Goal: Task Accomplishment & Management: Complete application form

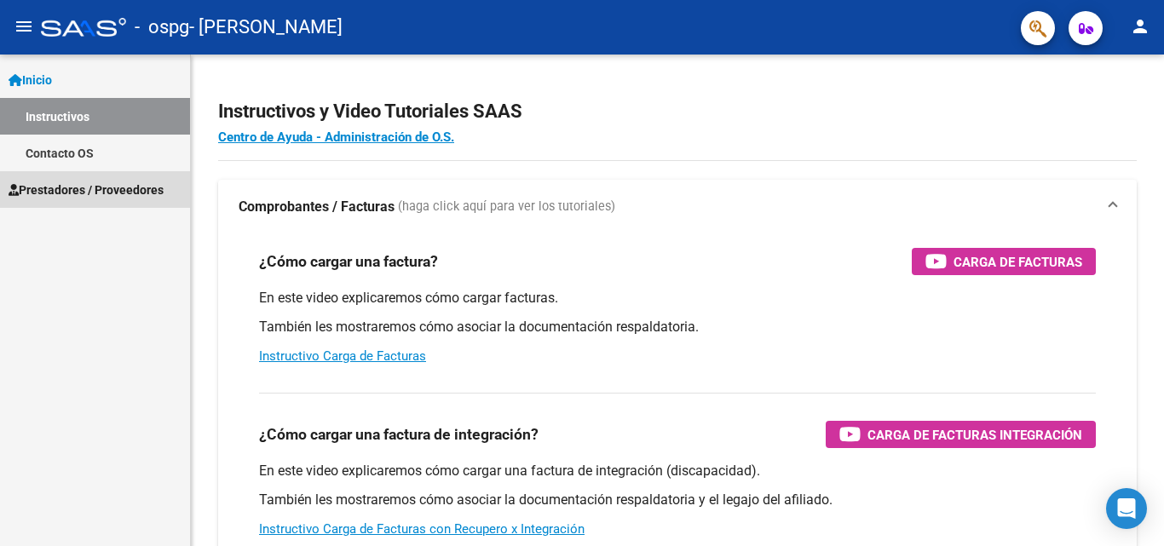
click at [77, 184] on span "Prestadores / Proveedores" at bounding box center [86, 190] width 155 height 19
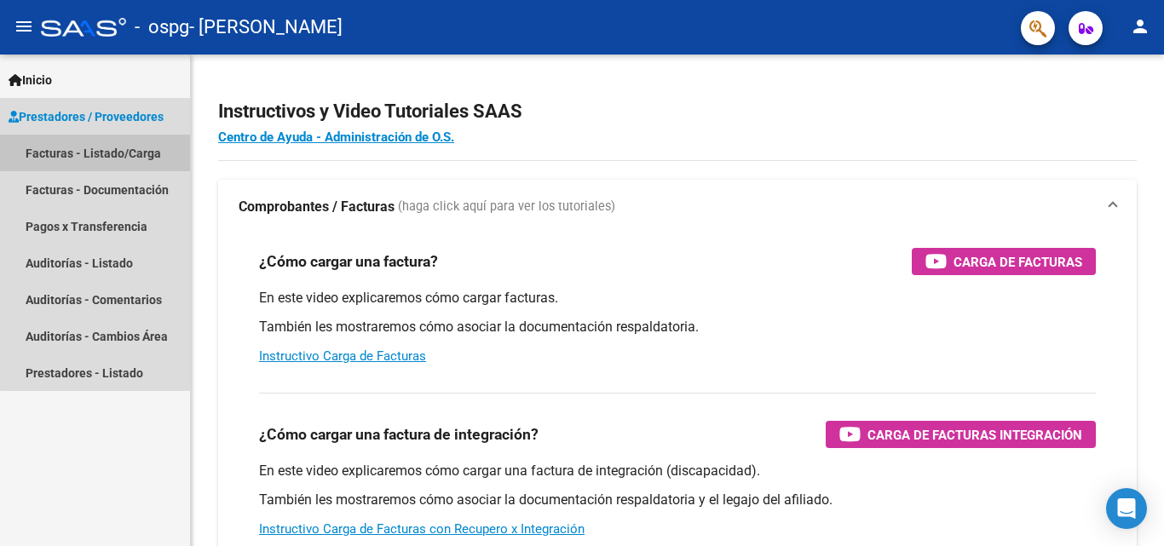
click at [99, 156] on link "Facturas - Listado/Carga" at bounding box center [95, 153] width 190 height 37
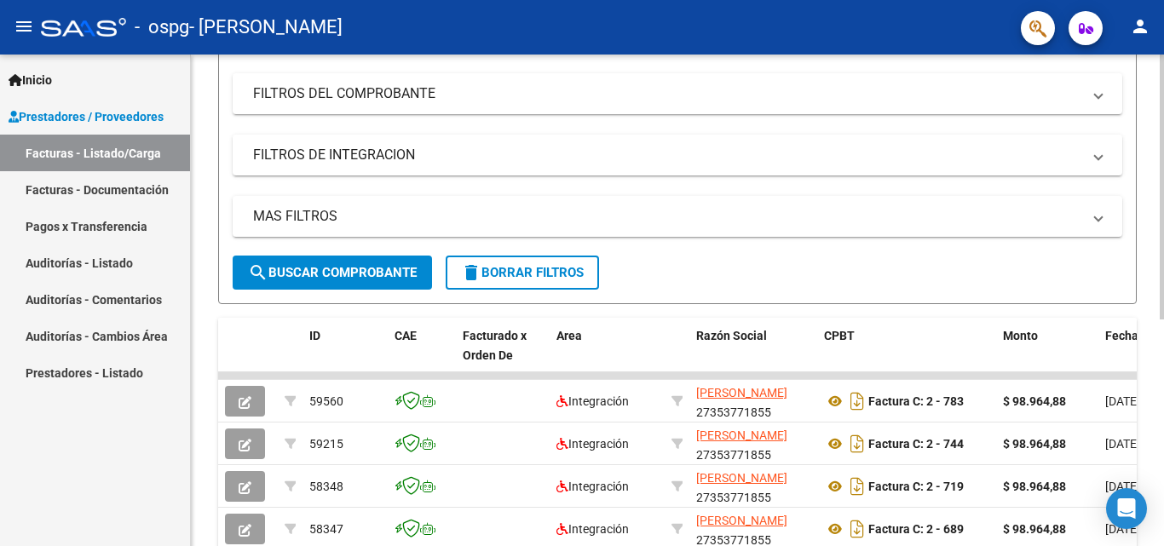
scroll to position [85, 0]
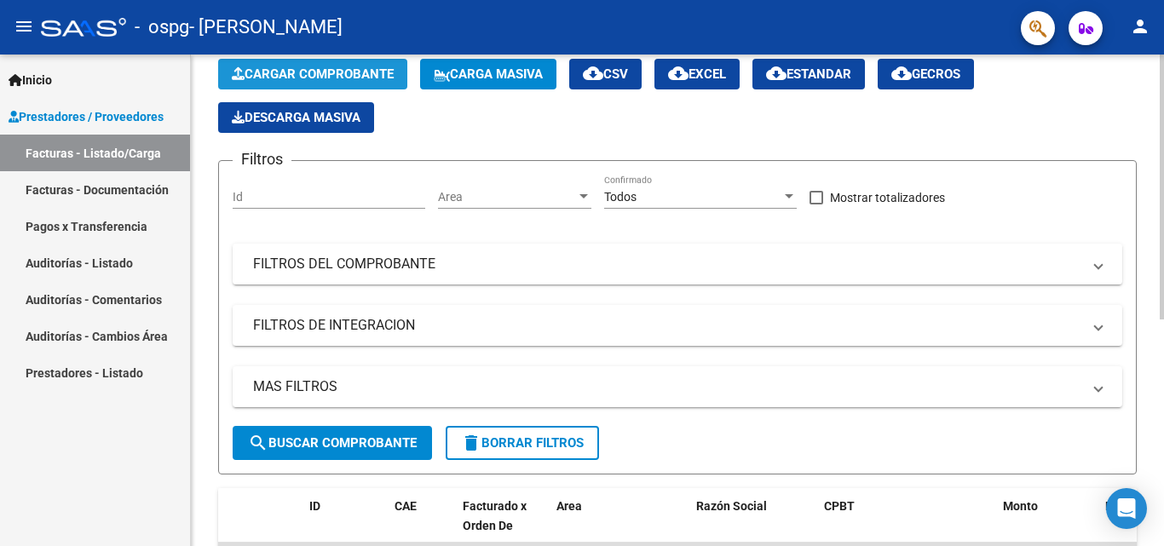
click at [305, 72] on span "Cargar Comprobante" at bounding box center [313, 73] width 162 height 15
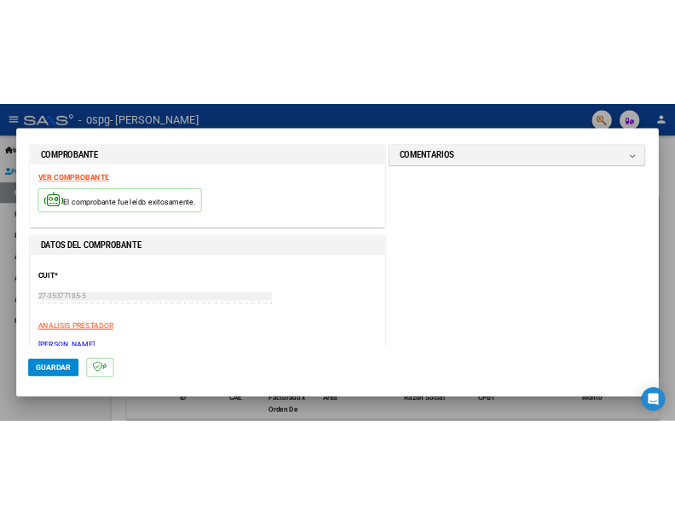
scroll to position [0, 0]
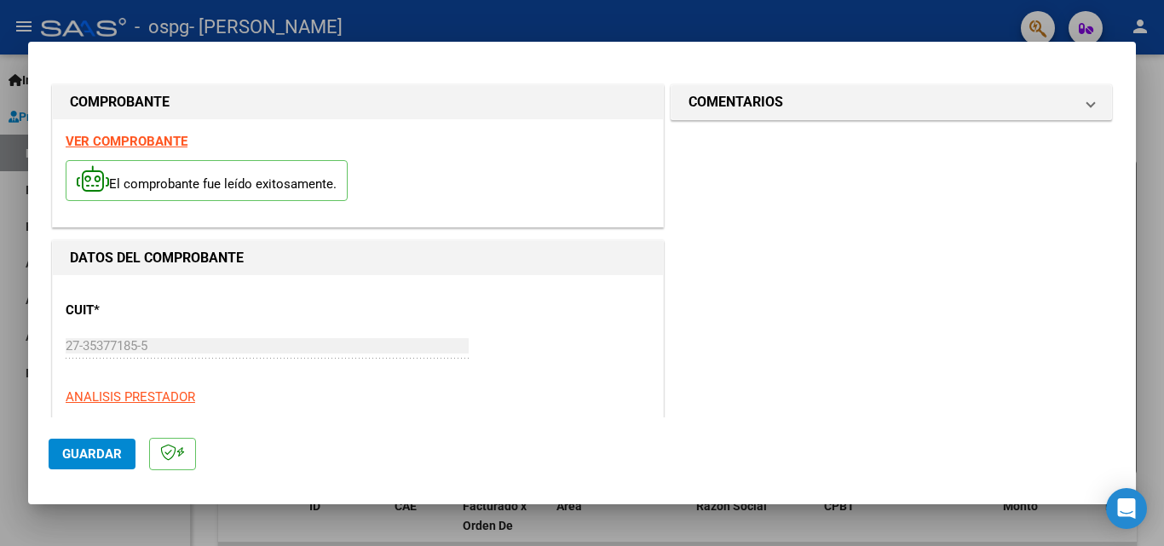
click at [14, 225] on div at bounding box center [582, 273] width 1164 height 546
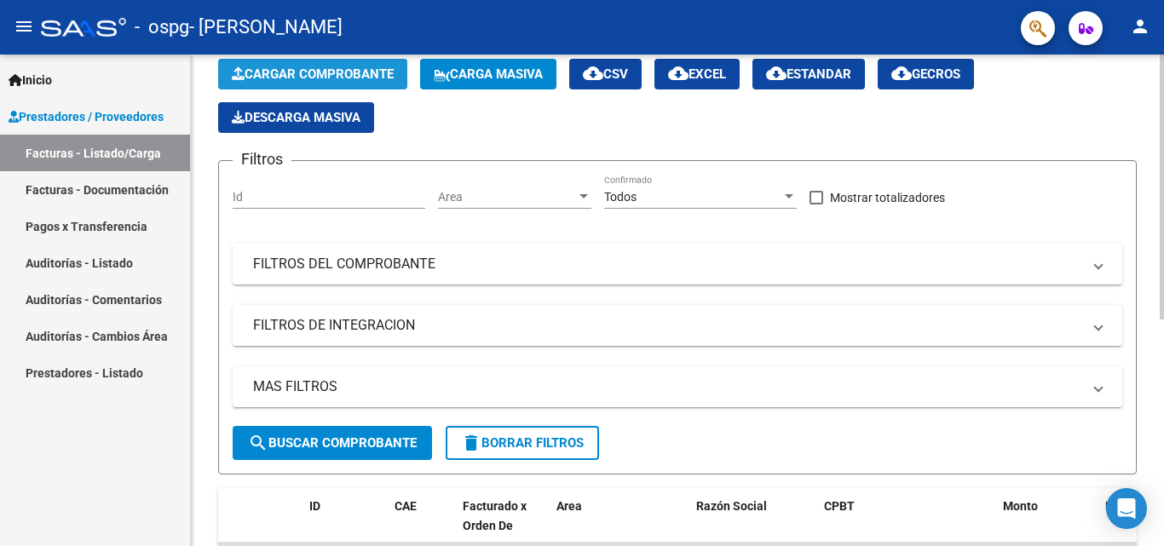
click at [303, 69] on span "Cargar Comprobante" at bounding box center [313, 73] width 162 height 15
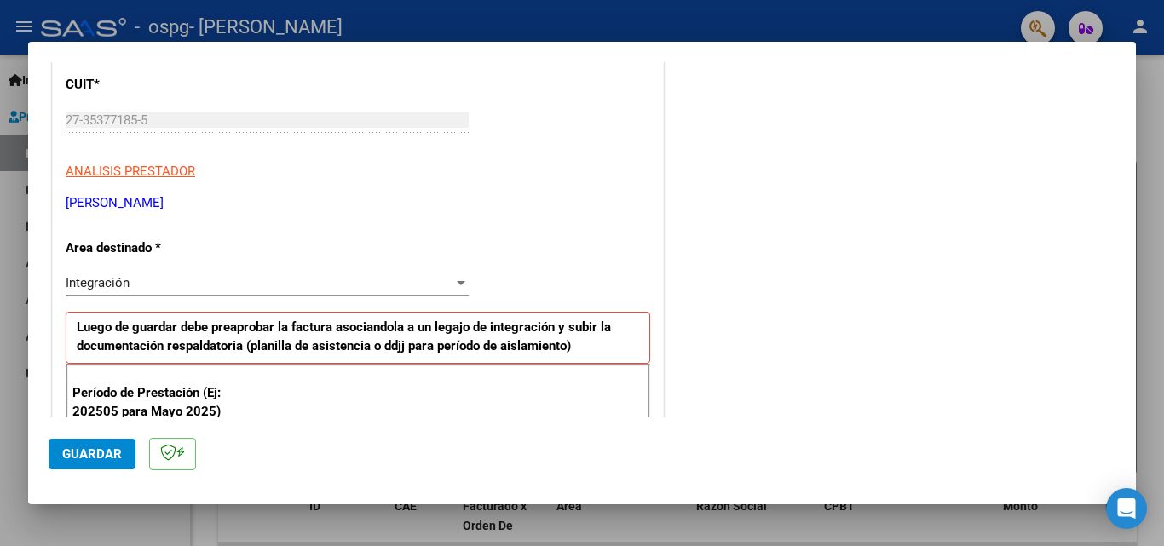
scroll to position [256, 0]
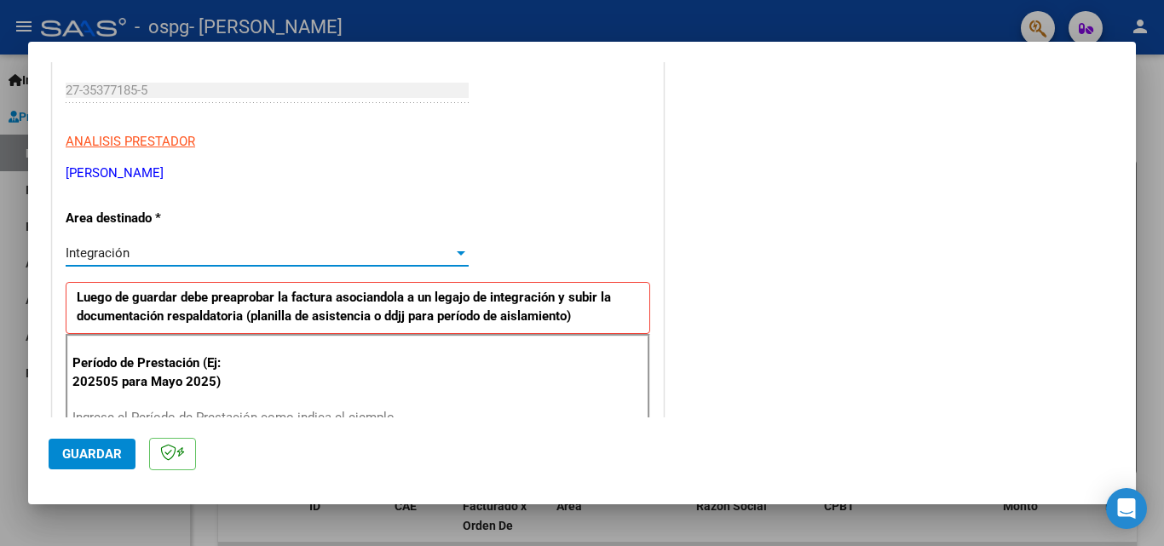
click at [193, 252] on div "Integración" at bounding box center [260, 252] width 388 height 15
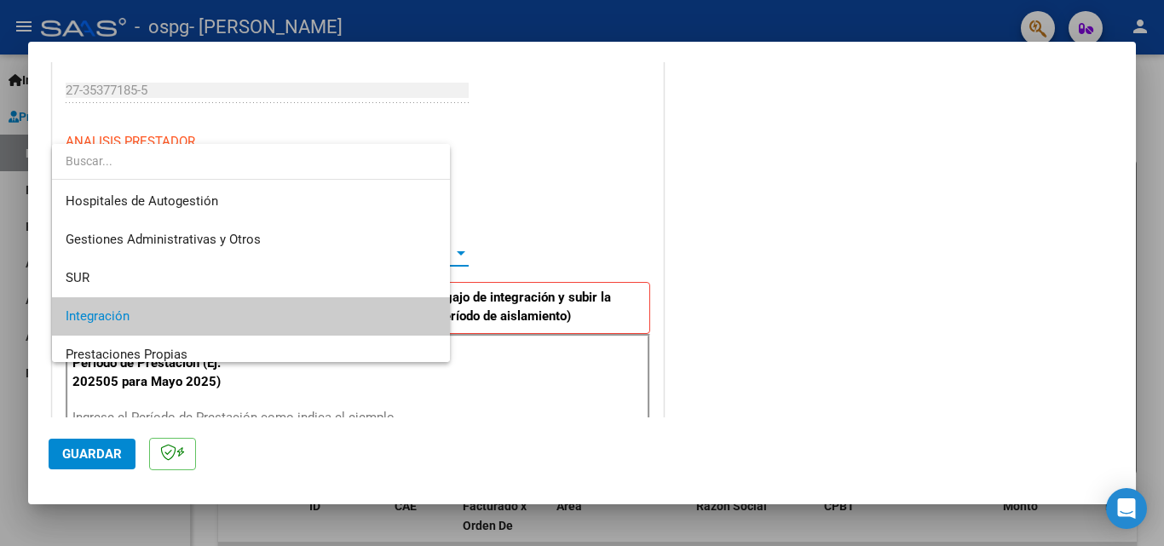
scroll to position [64, 0]
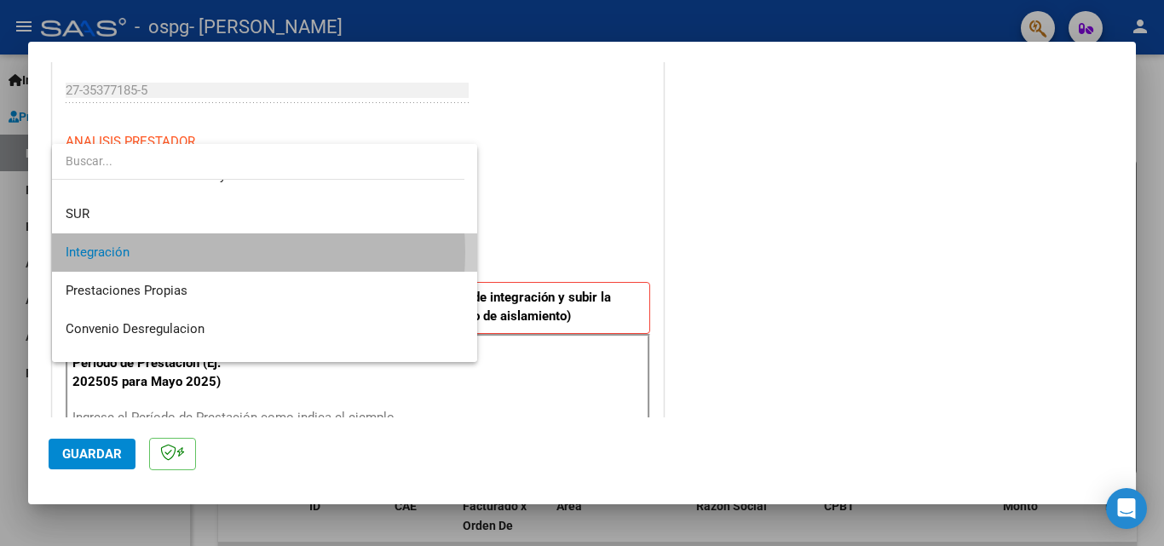
click at [193, 252] on span "Integración" at bounding box center [265, 252] width 398 height 38
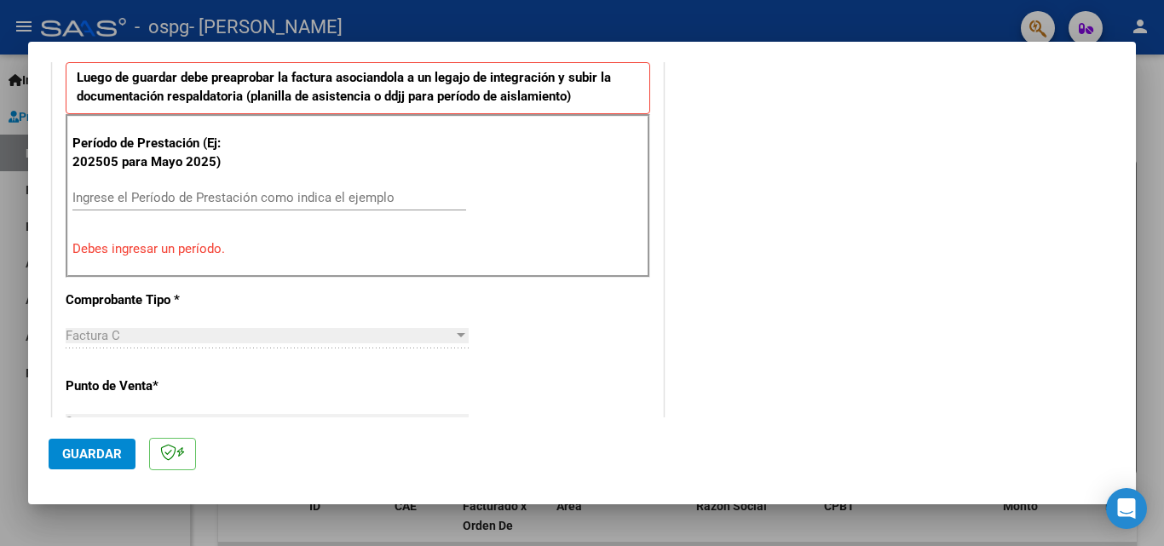
scroll to position [511, 0]
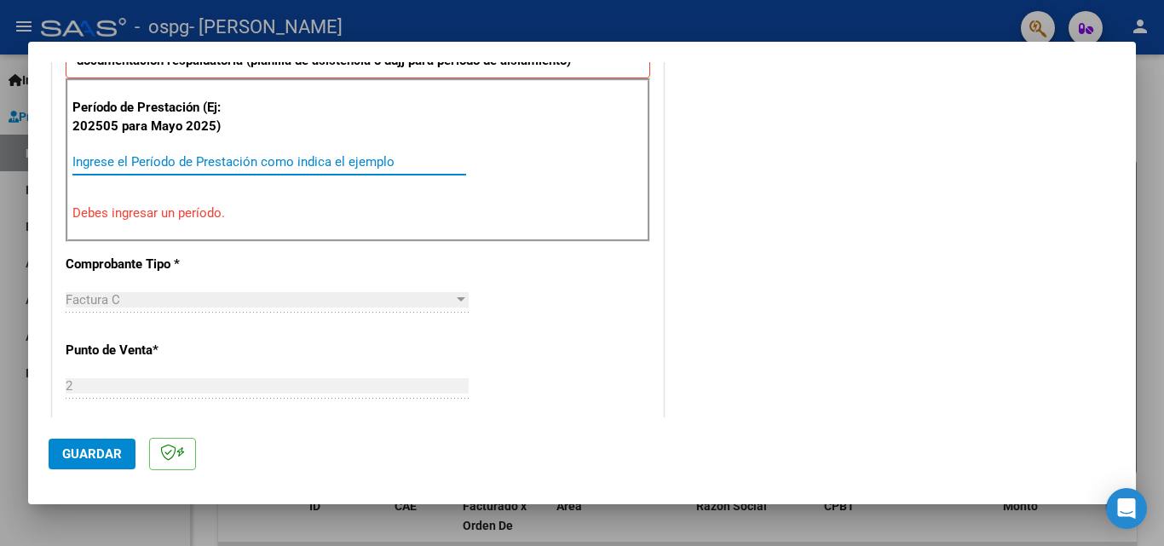
click at [211, 159] on input "Ingrese el Período de Prestación como indica el ejemplo" at bounding box center [269, 161] width 394 height 15
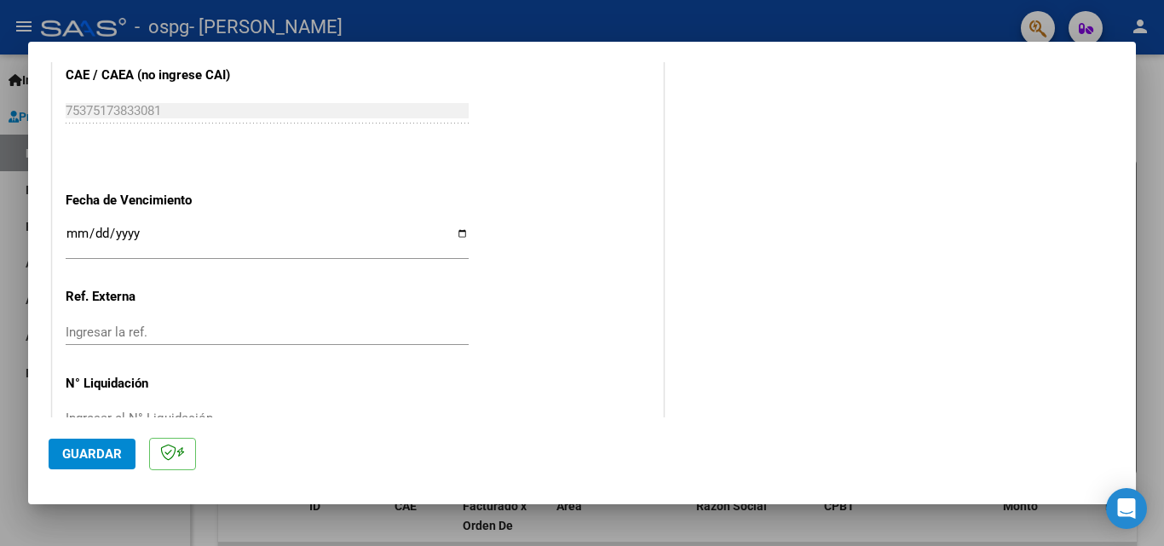
scroll to position [1144, 0]
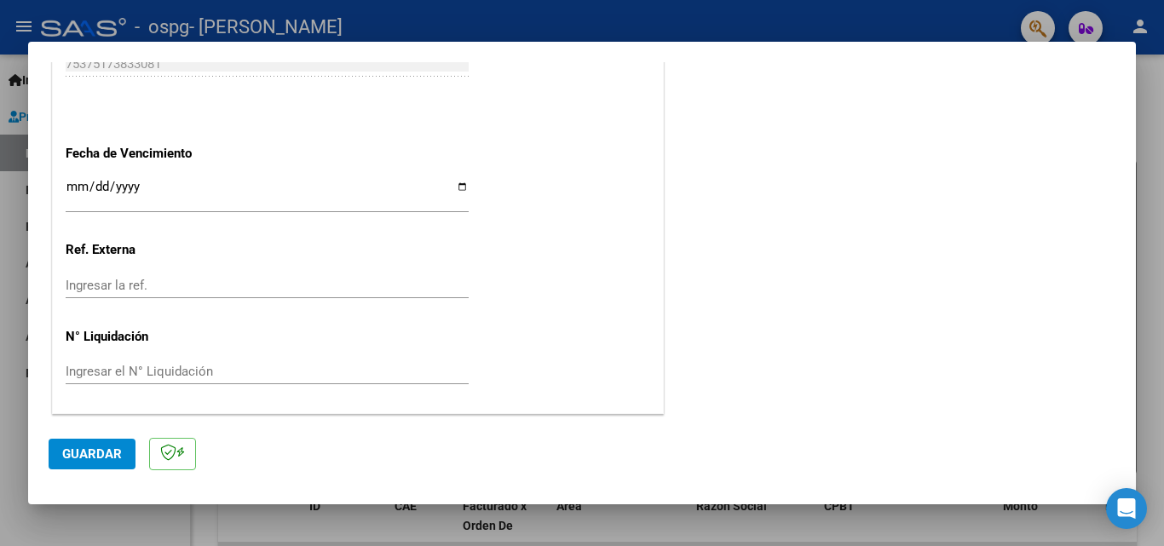
type input "202508"
click at [464, 190] on input "Ingresar la fecha" at bounding box center [267, 193] width 403 height 27
type input "[DATE]"
click at [84, 452] on span "Guardar" at bounding box center [92, 453] width 60 height 15
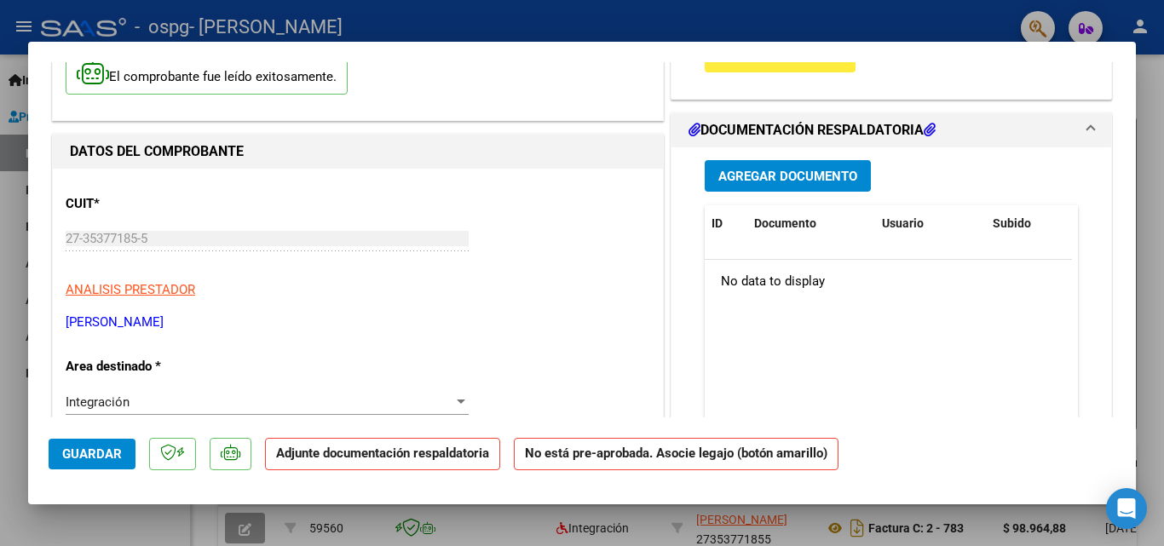
scroll to position [85, 0]
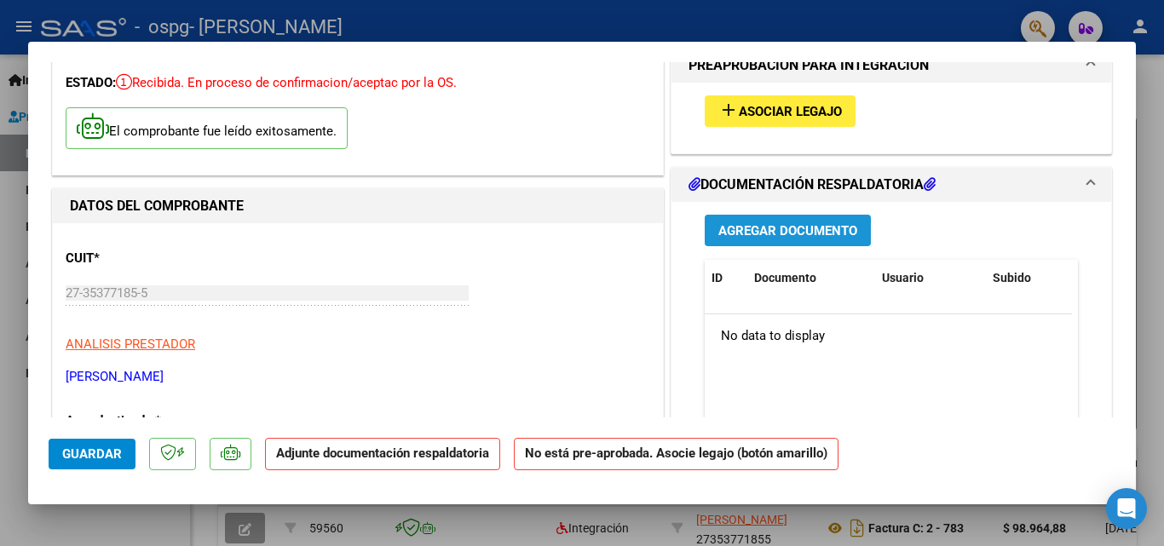
click at [784, 222] on span "Agregar Documento" at bounding box center [787, 229] width 139 height 15
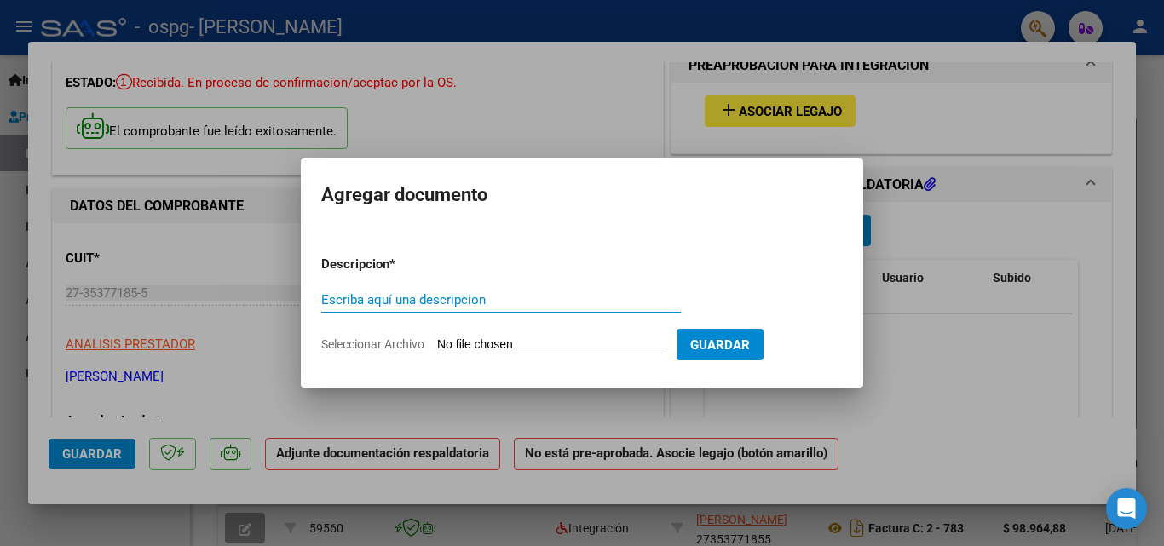
click at [575, 294] on input "Escriba aquí una descripcion" at bounding box center [501, 299] width 360 height 15
click at [400, 297] on input "Planilla de asitencia" at bounding box center [501, 299] width 360 height 15
type input "Planilla de asitencia"
drag, startPoint x: 400, startPoint y: 297, endPoint x: 740, endPoint y: 259, distance: 342.1
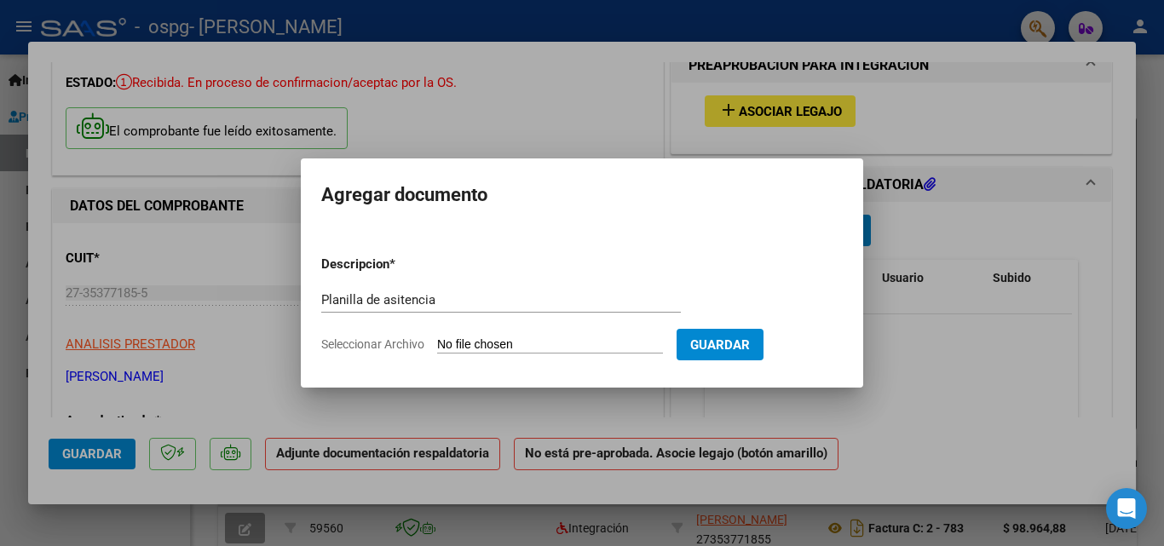
drag, startPoint x: 784, startPoint y: 262, endPoint x: 830, endPoint y: 258, distance: 46.2
click at [830, 258] on form "Descripcion * Planilla de asitencia Escriba aquí una descripcion Seleccionar Ar…" at bounding box center [581, 304] width 521 height 124
type input "C:\fakepath\planilla asistencia [PERSON_NAME] (1) (1) (2) (2).pdf"
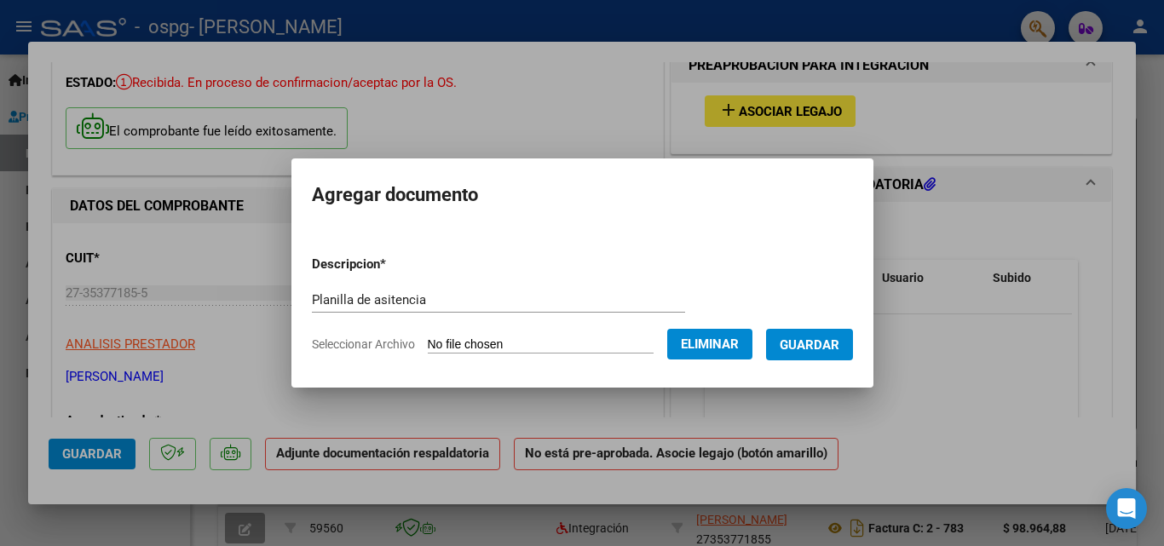
click at [372, 279] on form "Descripcion * Planilla de asitencia Escriba aquí una descripcion Seleccionar Ar…" at bounding box center [582, 304] width 541 height 124
click at [372, 297] on input "Planilla de asitencia" at bounding box center [498, 299] width 373 height 15
type input "Planilla de asistencia"
click at [836, 348] on span "Guardar" at bounding box center [810, 344] width 60 height 15
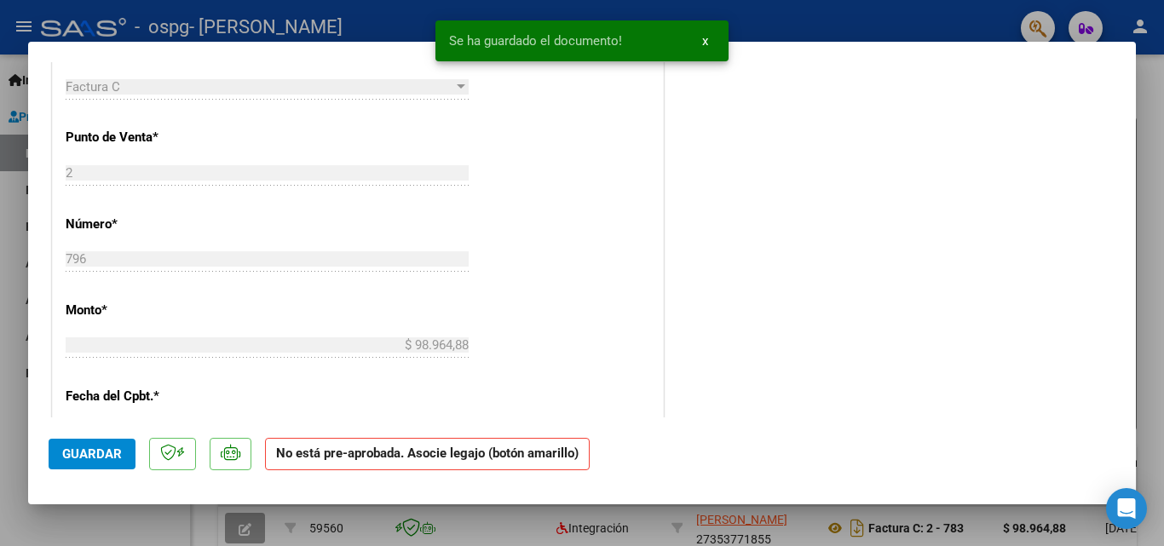
scroll to position [767, 0]
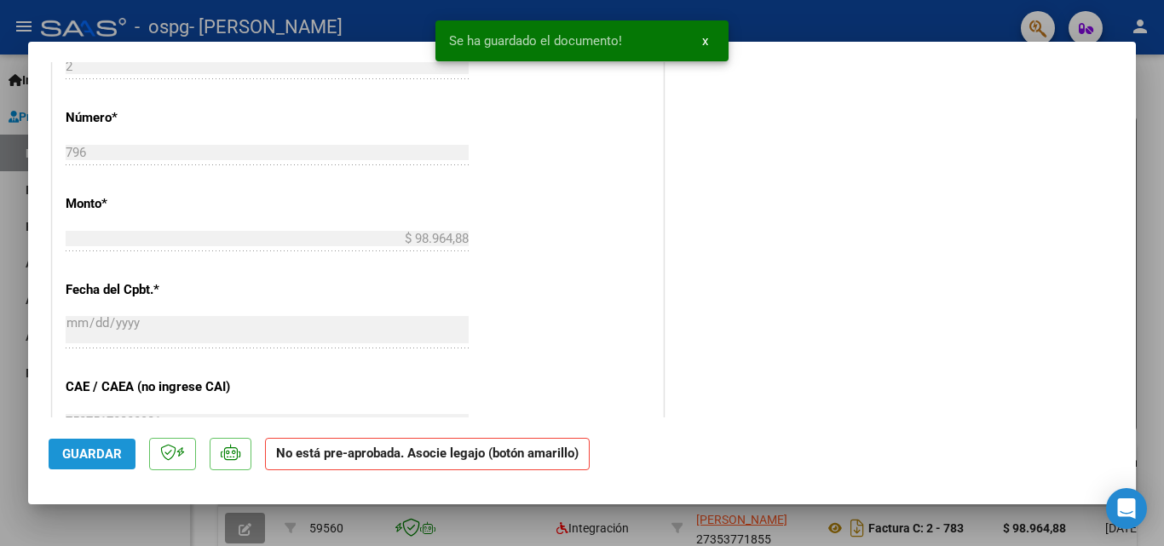
click at [97, 454] on span "Guardar" at bounding box center [92, 453] width 60 height 15
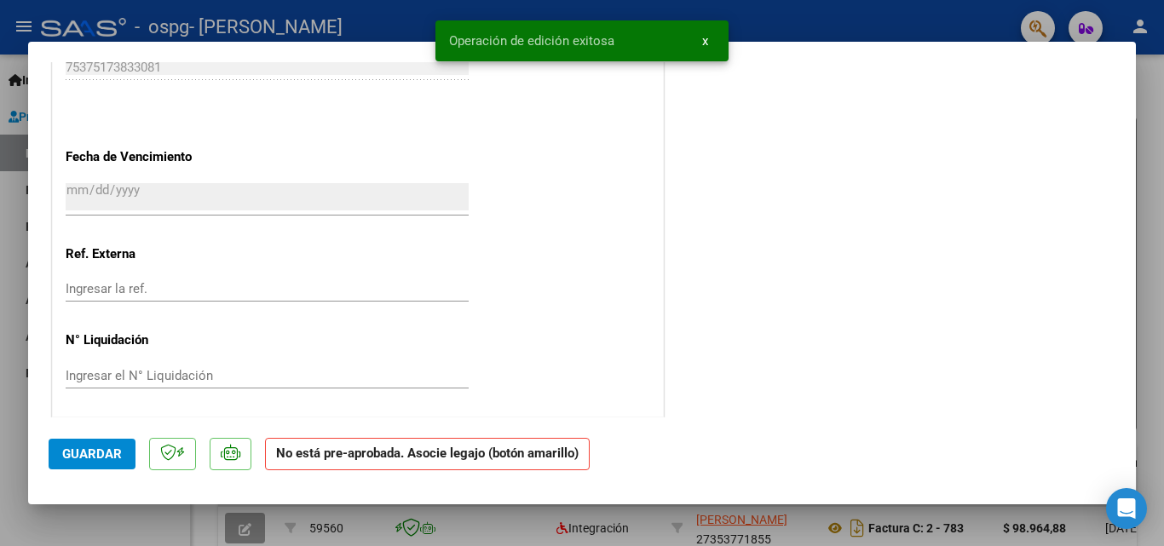
scroll to position [1125, 0]
click at [711, 36] on button "x" at bounding box center [704, 41] width 33 height 31
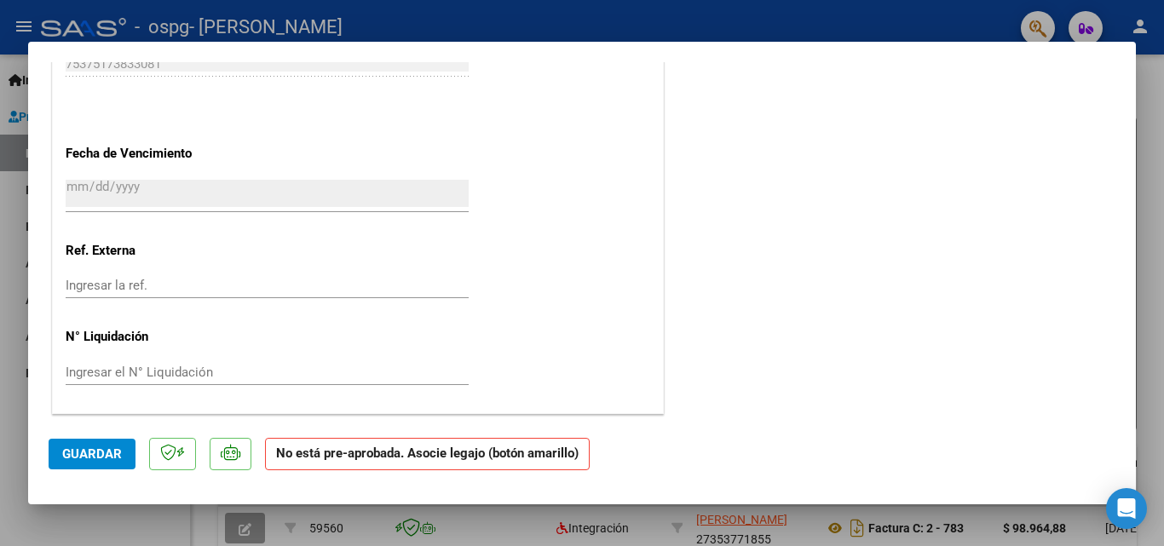
click at [1, 397] on div at bounding box center [582, 273] width 1164 height 546
type input "$ 0,00"
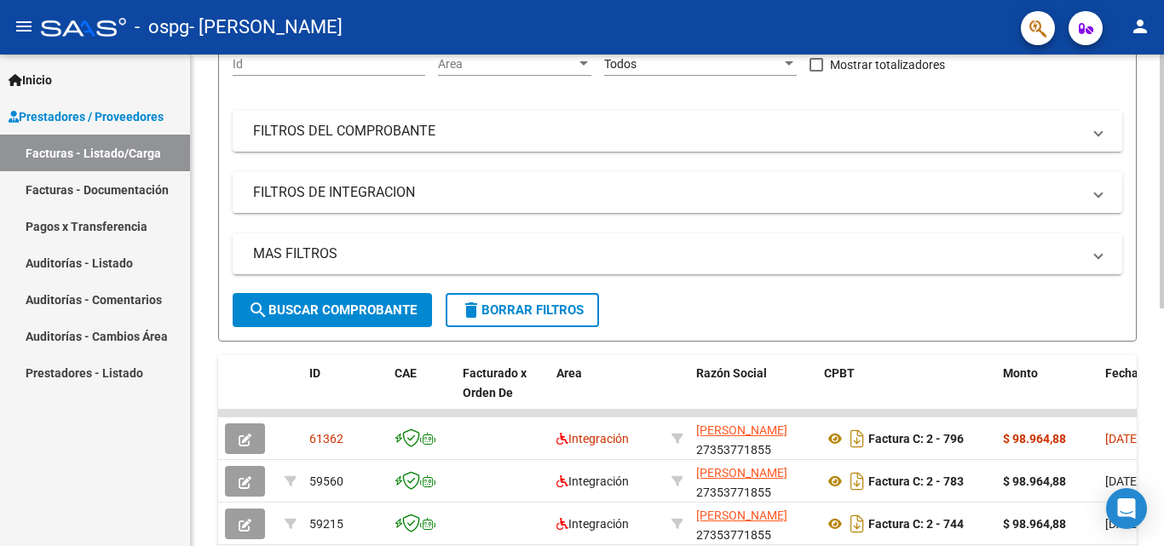
scroll to position [256, 0]
